Goal: Task Accomplishment & Management: Complete application form

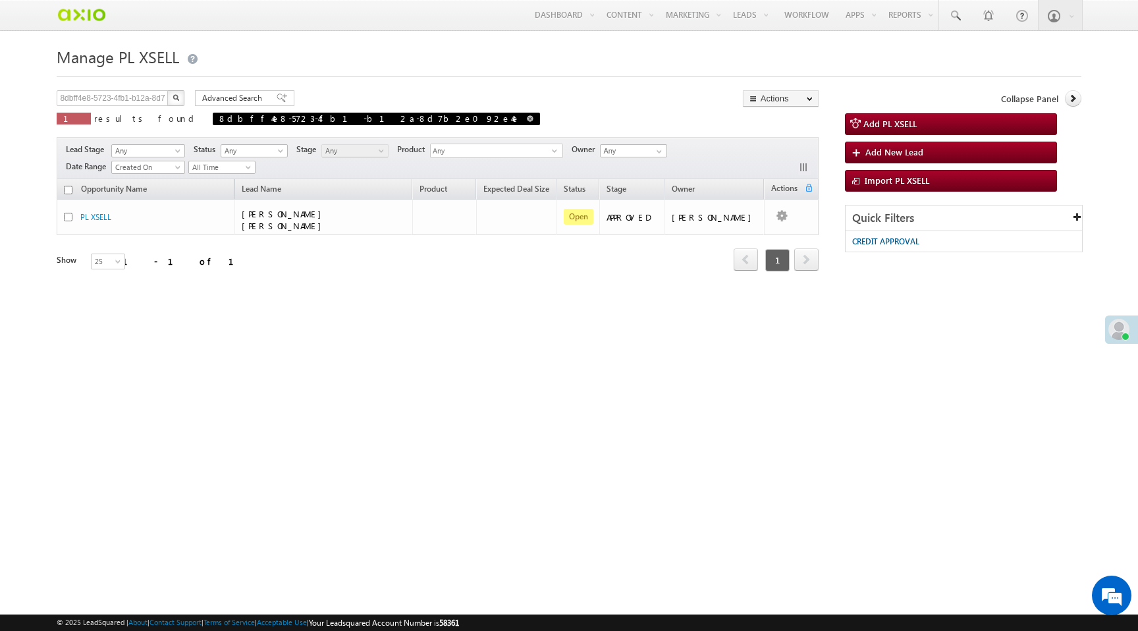
click at [527, 121] on span at bounding box center [530, 118] width 7 height 7
type input "Search PL XSELL"
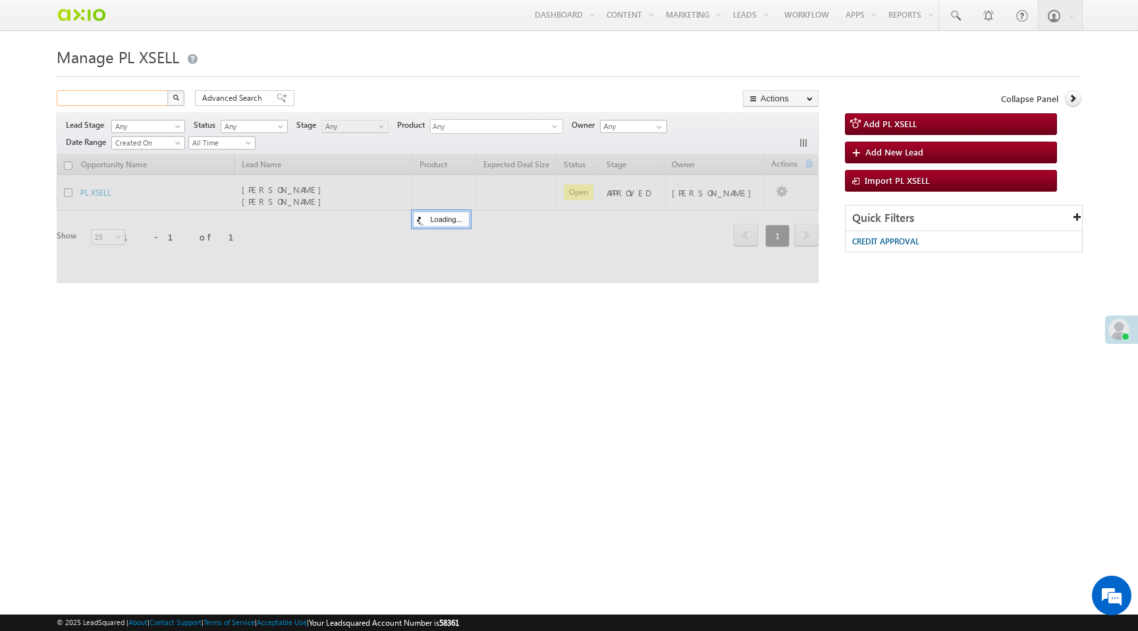
click at [100, 99] on input "text" at bounding box center [113, 98] width 113 height 16
paste input "7184744118"
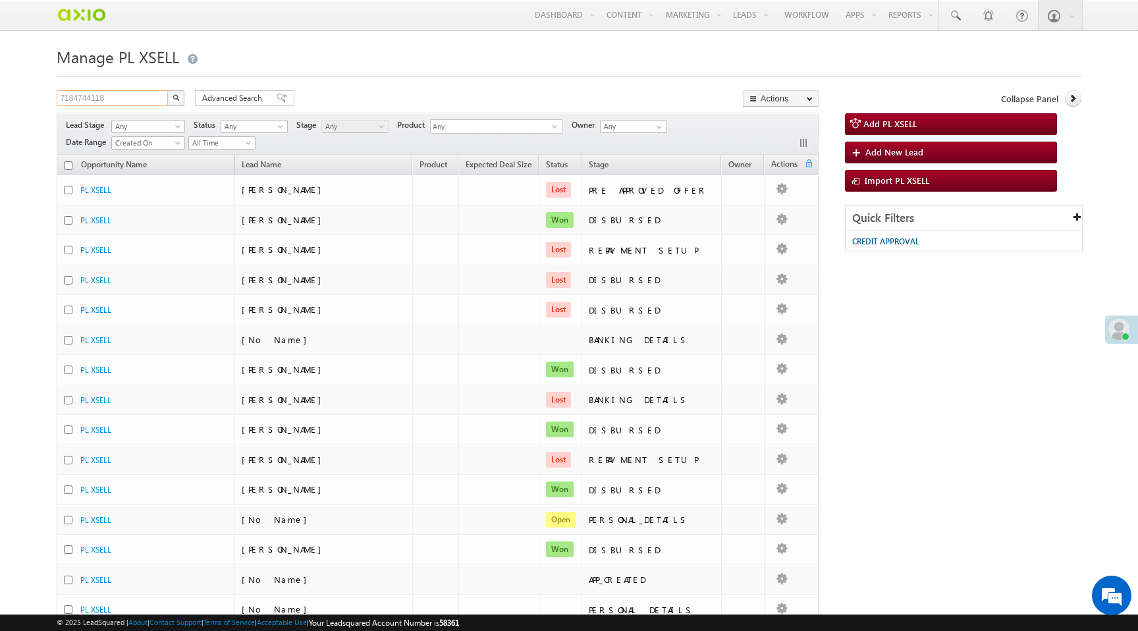
type input "7184744118"
click at [177, 99] on img "button" at bounding box center [176, 97] width 7 height 7
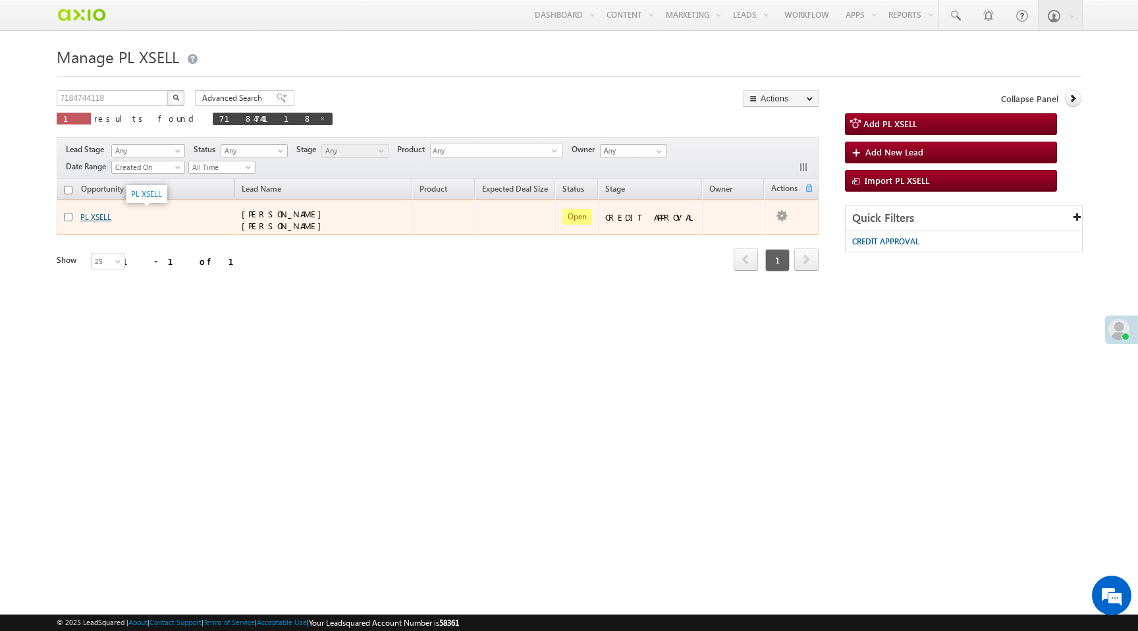
click at [110, 215] on link "PL XSELL" at bounding box center [95, 217] width 31 height 10
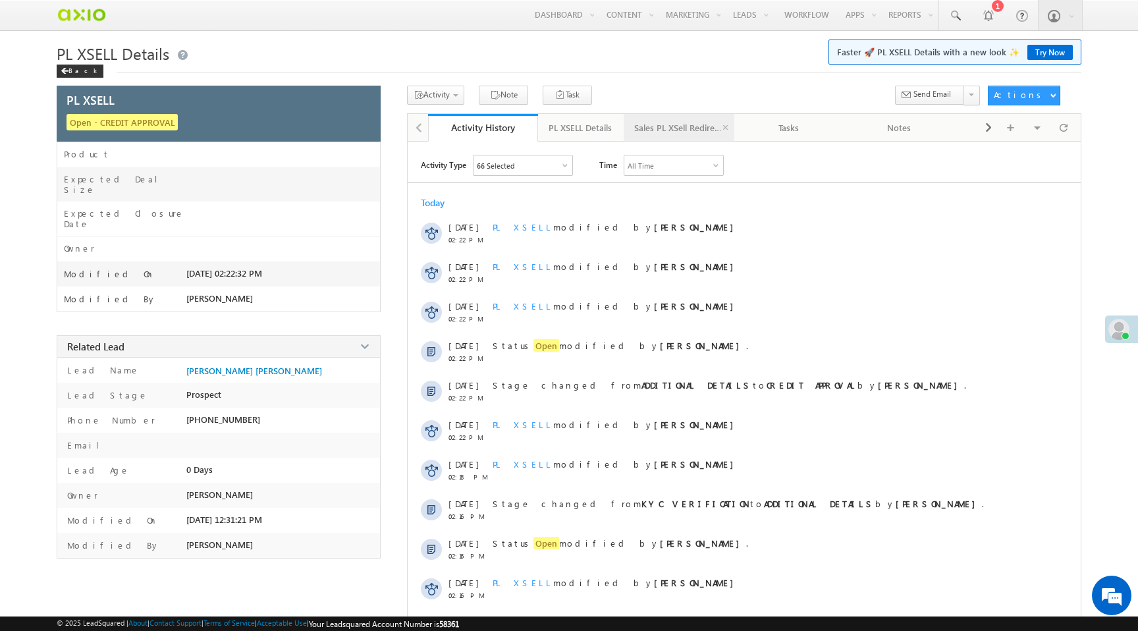
click at [678, 132] on div "Sales PL XSell Redirection" at bounding box center [678, 128] width 88 height 16
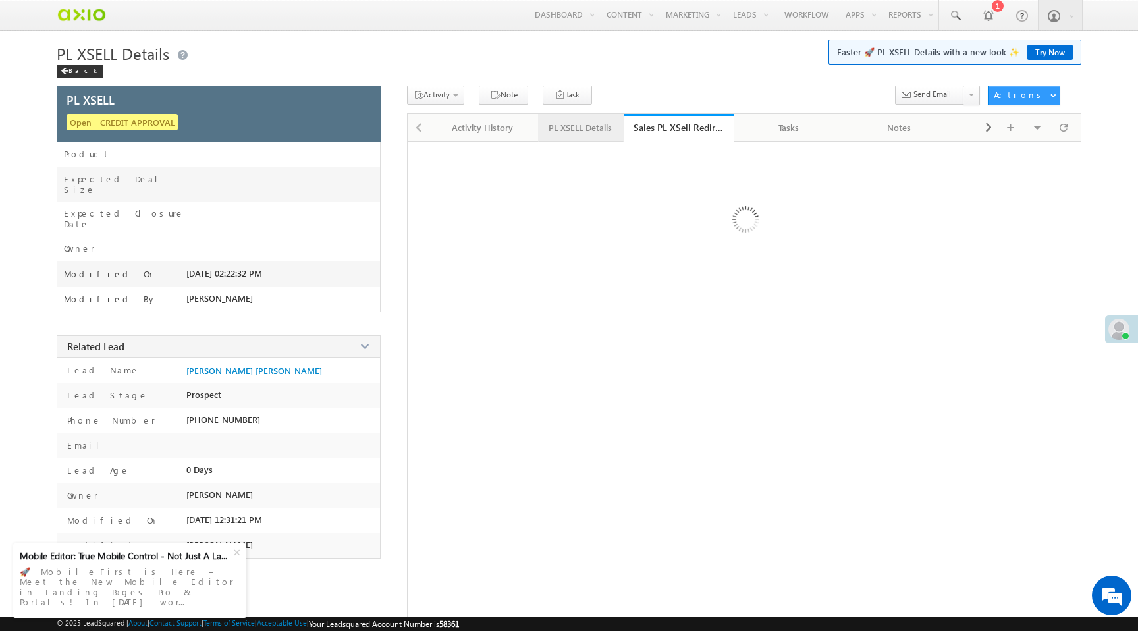
click at [586, 132] on div "PL XSELL Details" at bounding box center [580, 128] width 63 height 16
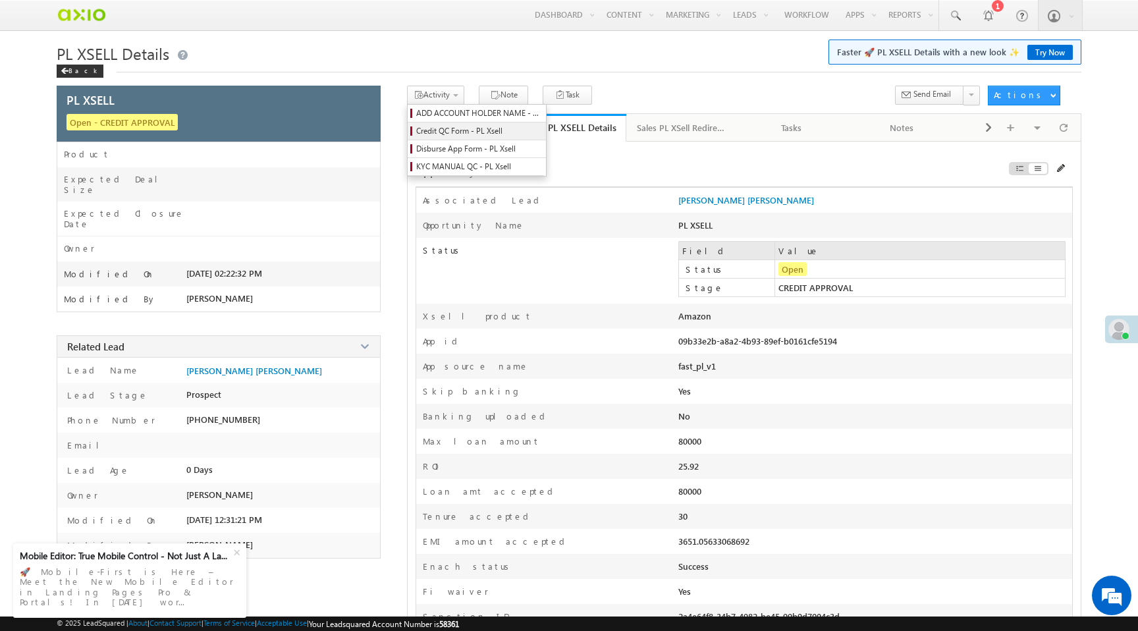
click at [447, 134] on span "Credit QC Form - PL Xsell" at bounding box center [478, 131] width 125 height 12
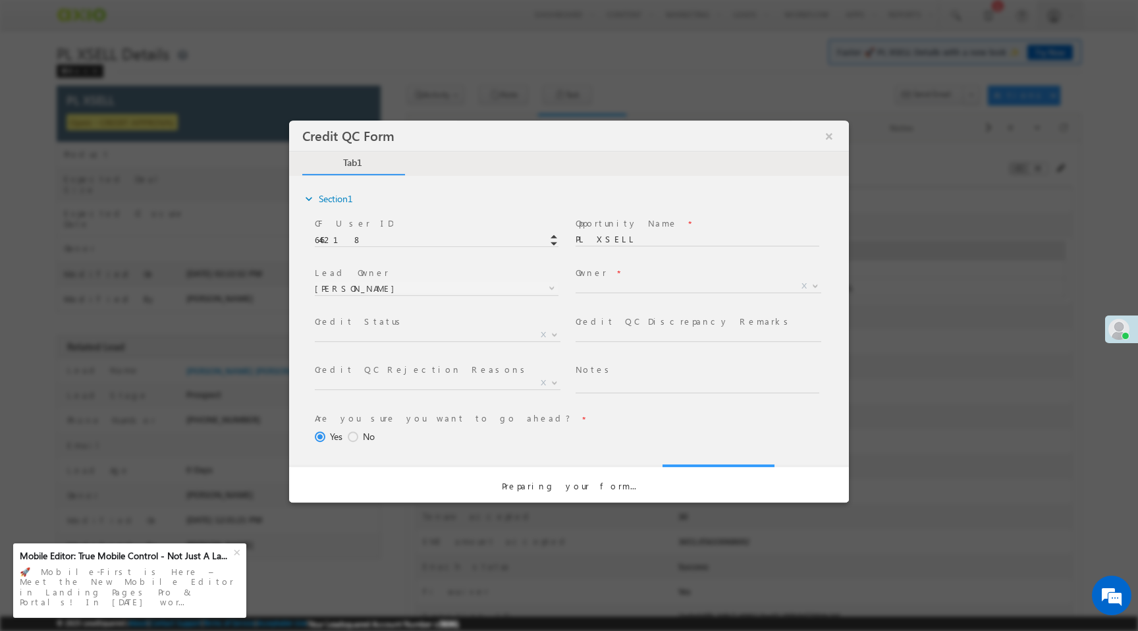
select select "50aed37f-b58e-11ec-8597-0681fe0b10f8"
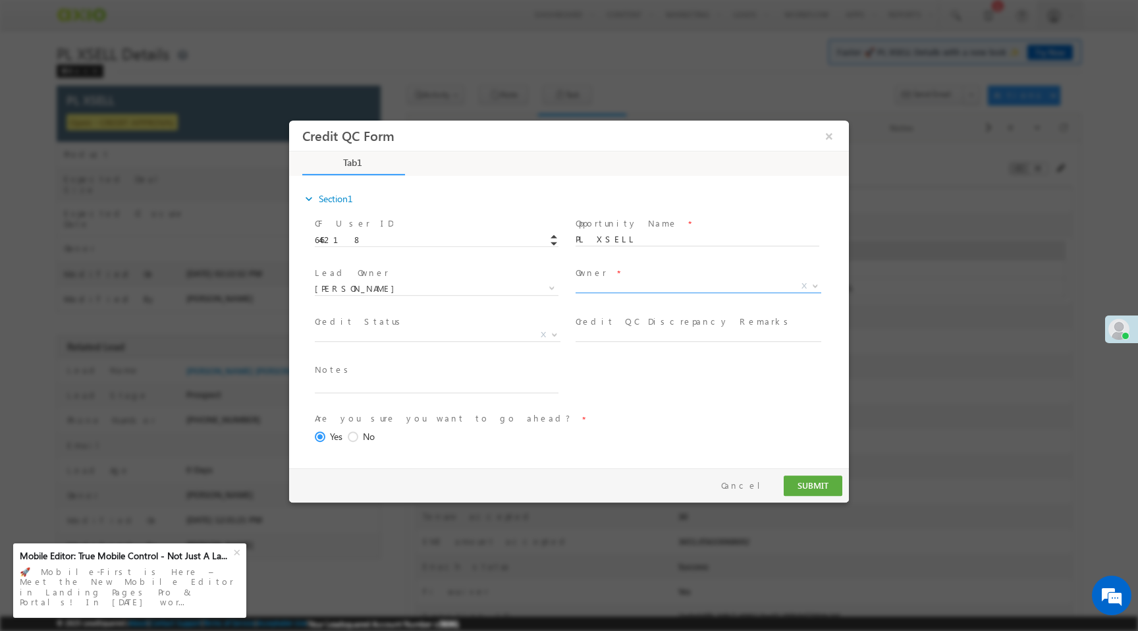
click at [605, 287] on span "X" at bounding box center [699, 286] width 246 height 13
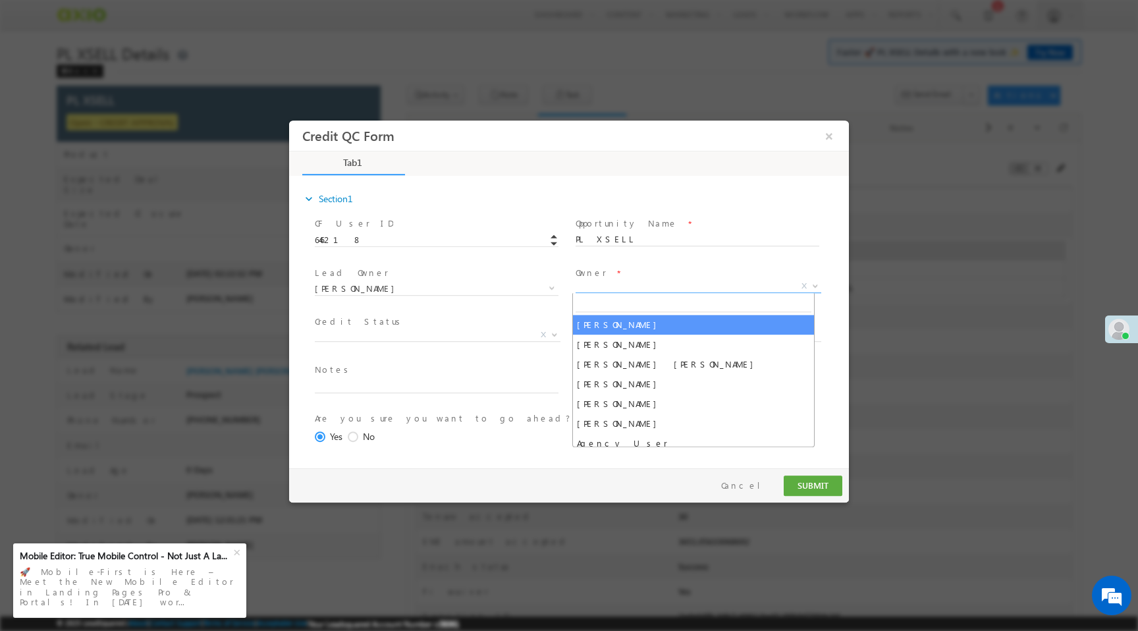
select select "f8849782-a99c-11ec-8597-0681fe0b10f8"
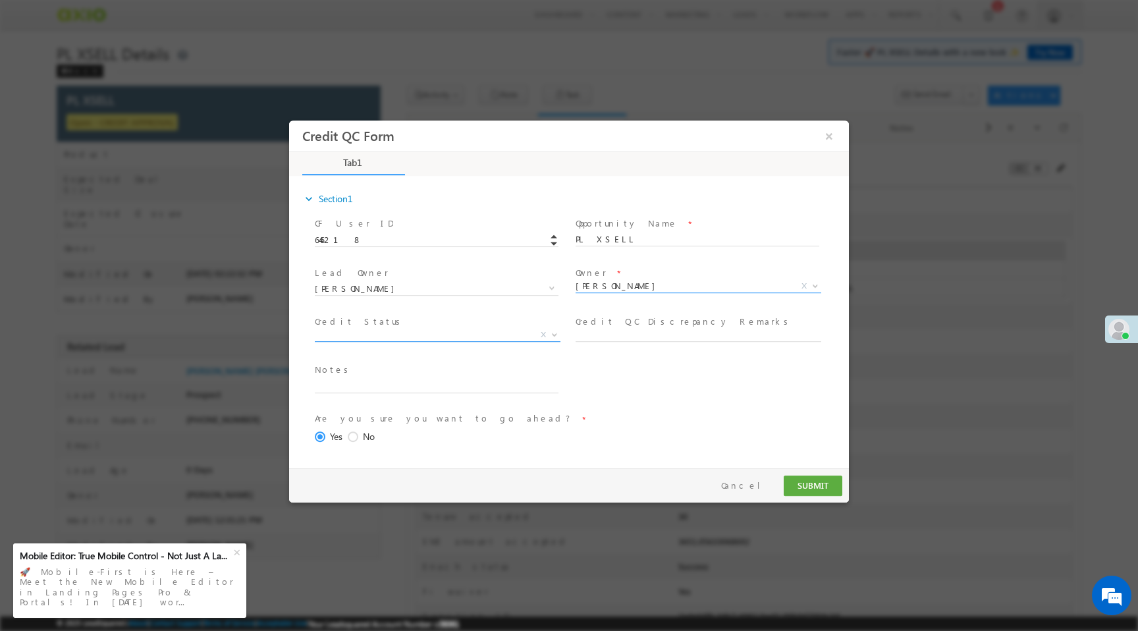
click at [372, 334] on span "X" at bounding box center [438, 335] width 246 height 13
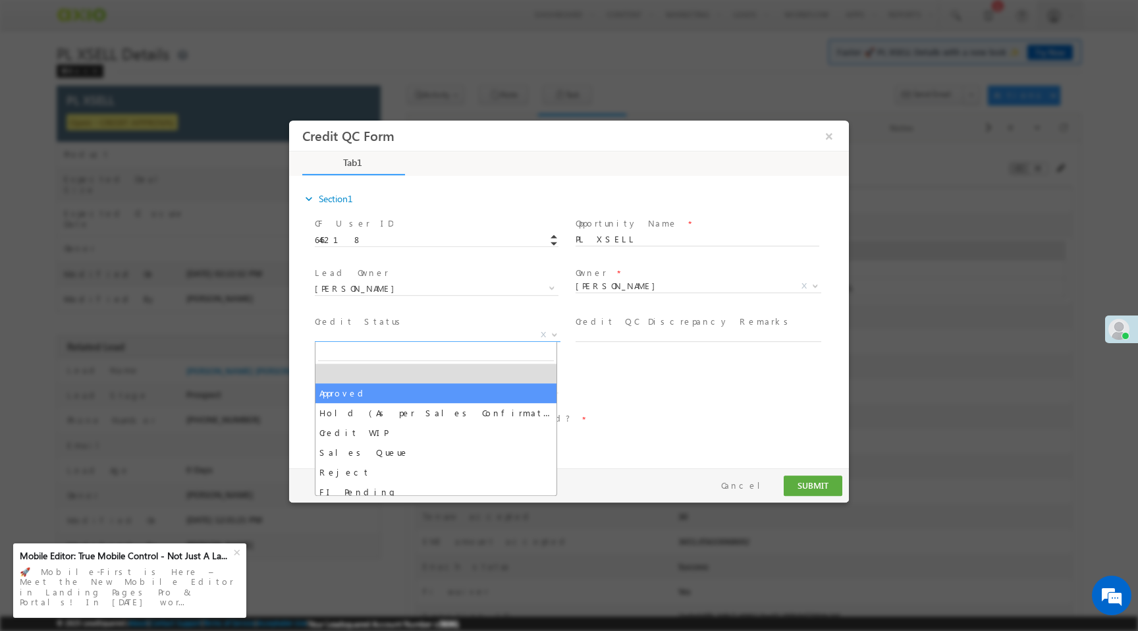
select select "Approved"
select select "NA"
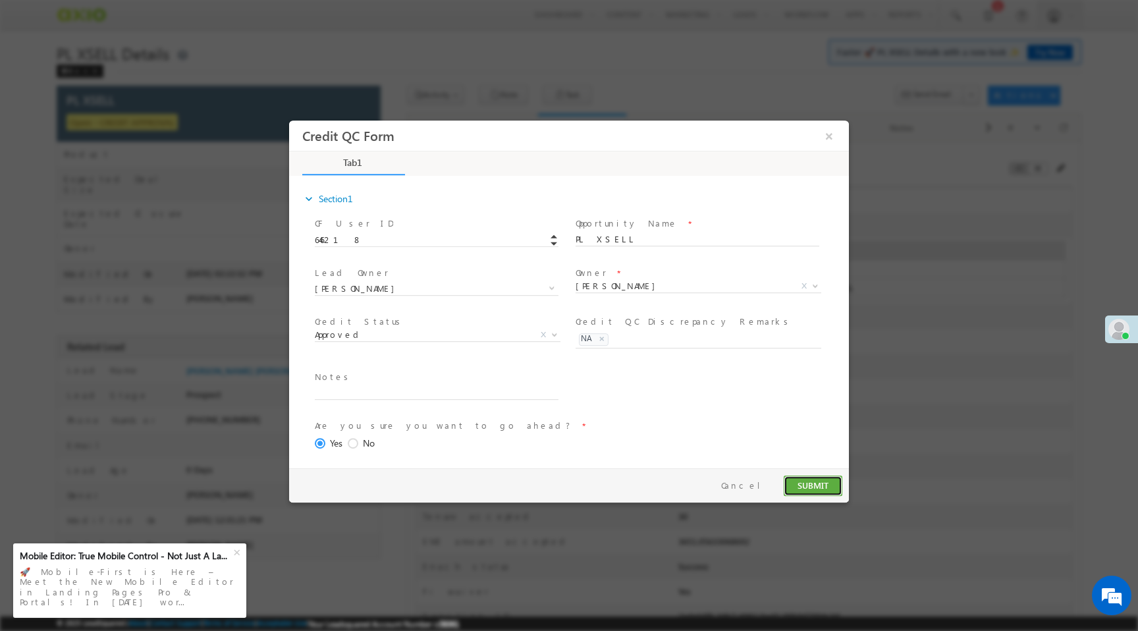
click at [826, 488] on button "SUBMIT" at bounding box center [813, 486] width 59 height 20
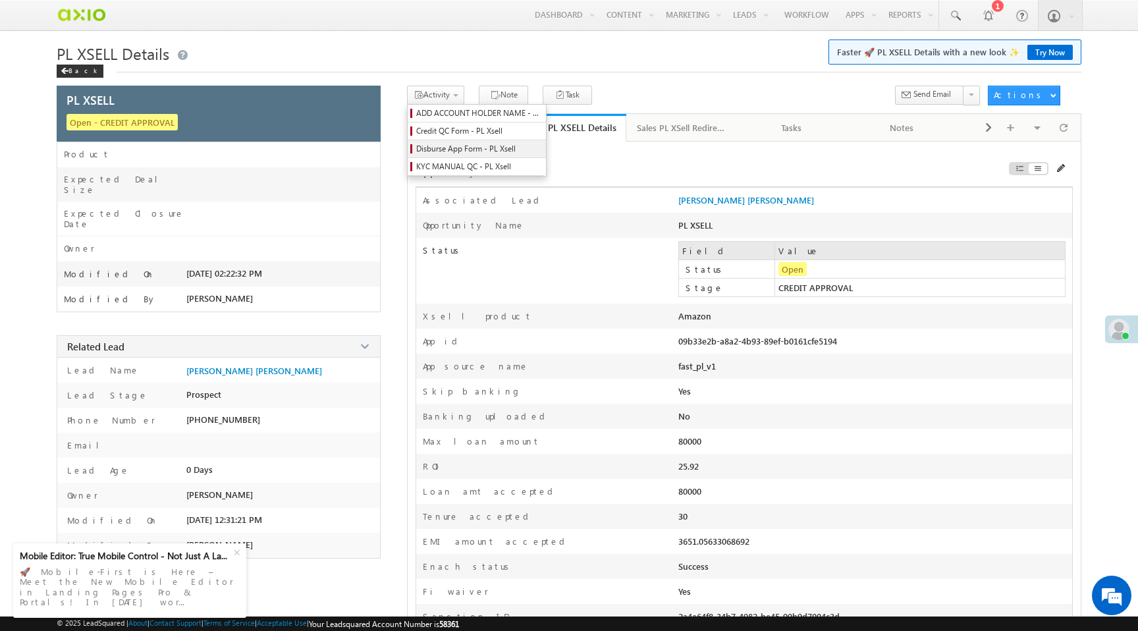
click at [457, 152] on span "Disburse App Form - PL Xsell" at bounding box center [478, 149] width 125 height 12
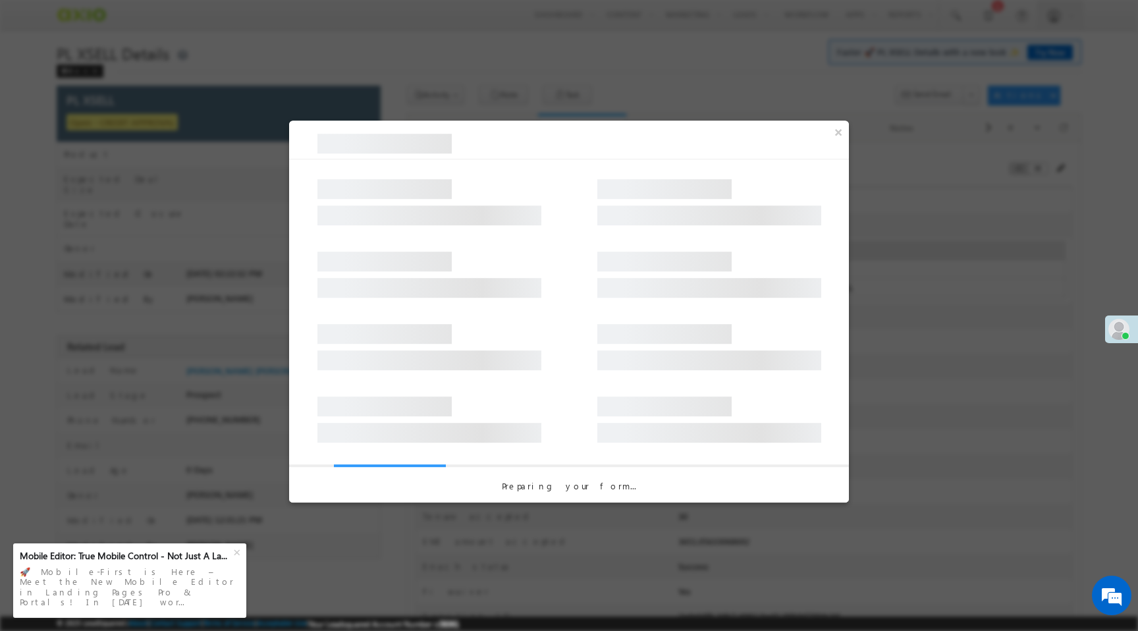
select select "PL XSell Disbursement Initiated"
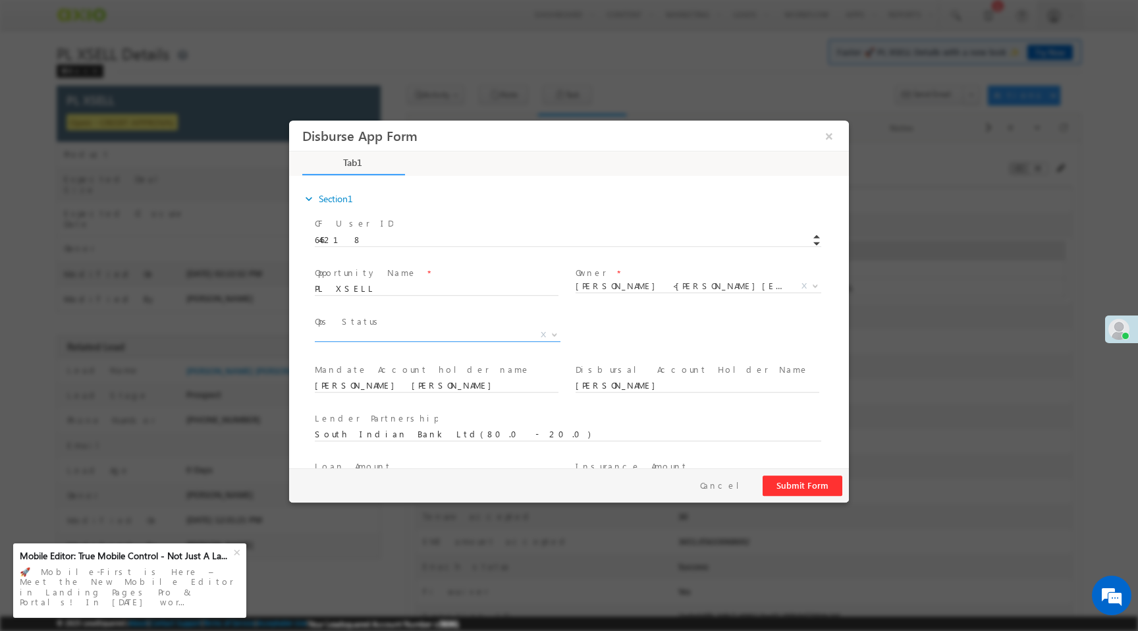
click at [453, 335] on span "X" at bounding box center [438, 335] width 246 height 13
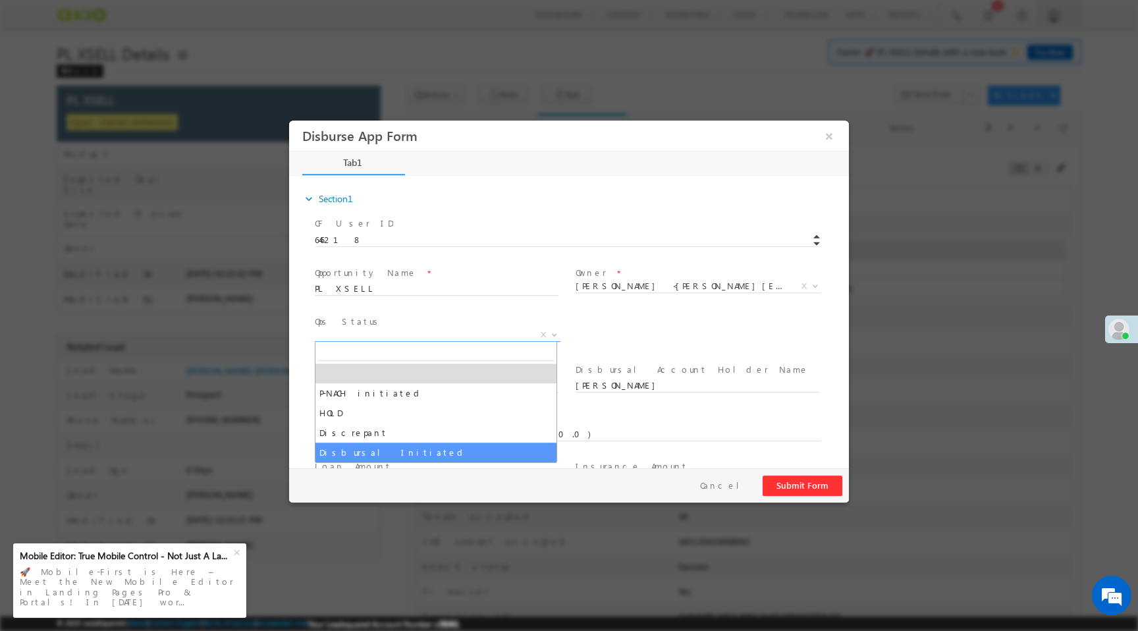
select select "Disbursal Initiated"
select select "NA"
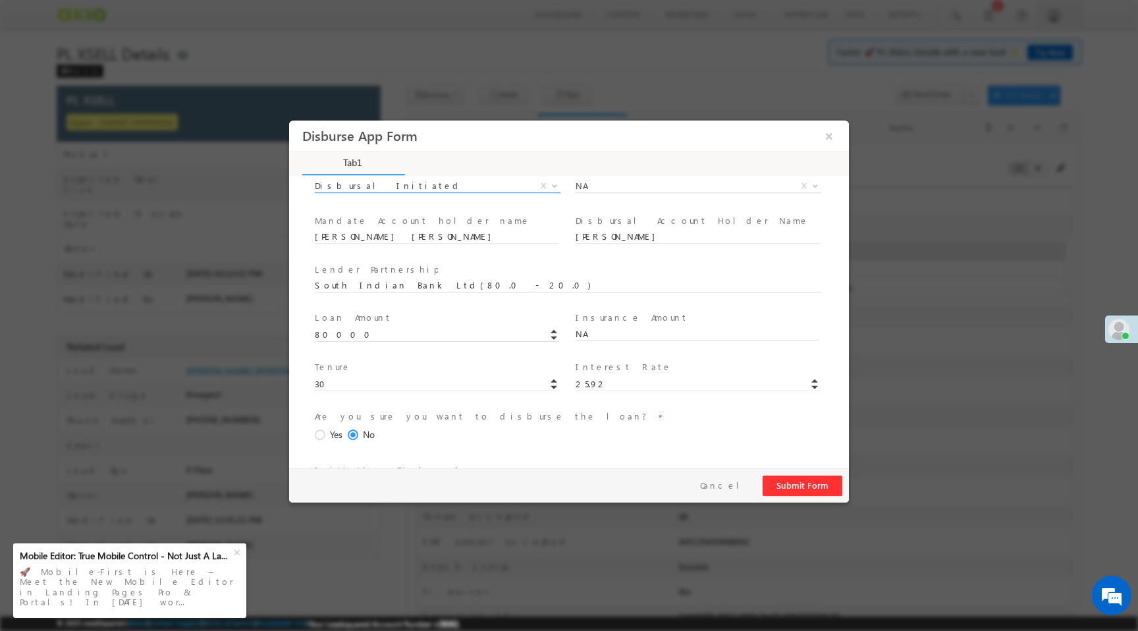
scroll to position [153, 0]
click at [318, 430] on span at bounding box center [322, 432] width 14 height 12
click at [289, 121] on input "Yes" at bounding box center [289, 121] width 0 height 0
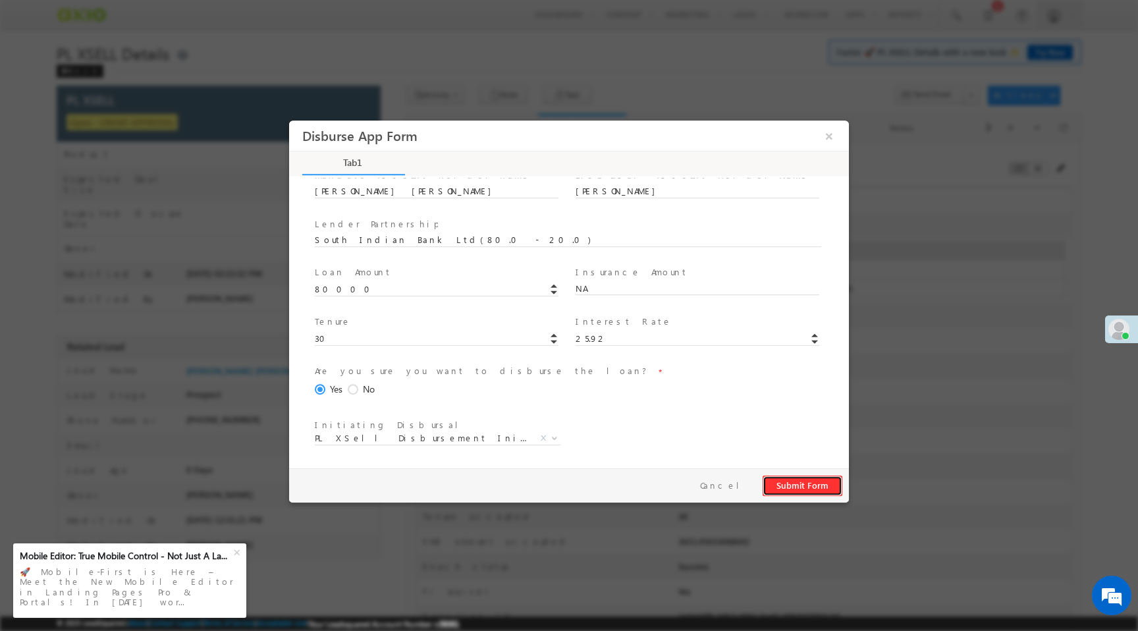
click at [808, 486] on button "Submit Form" at bounding box center [803, 486] width 80 height 20
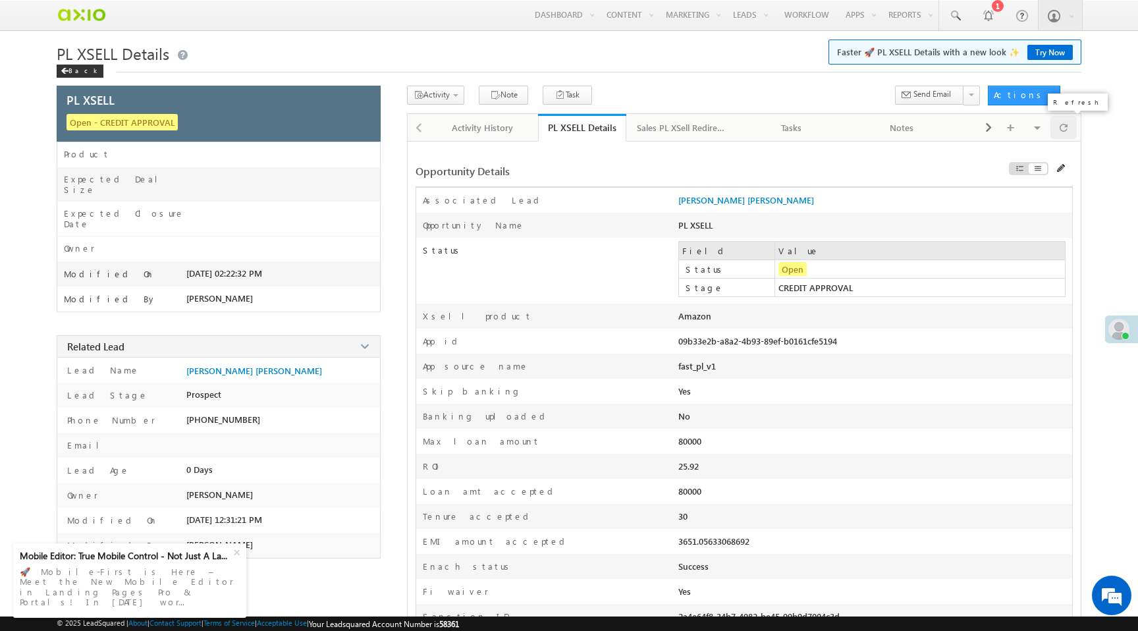
click at [1061, 130] on span at bounding box center [1064, 127] width 8 height 23
